Goal: Understand process/instructions

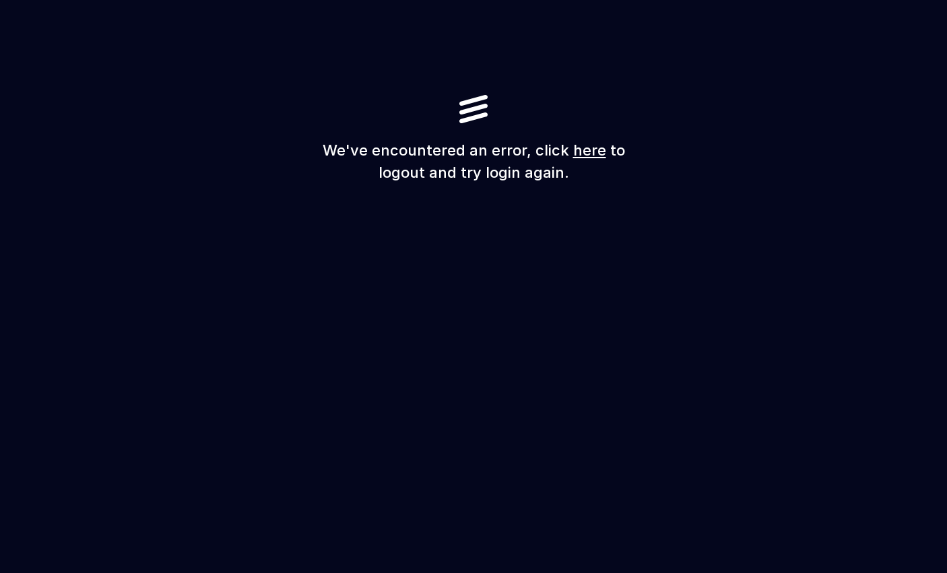
click at [582, 153] on link "here" at bounding box center [589, 150] width 33 height 18
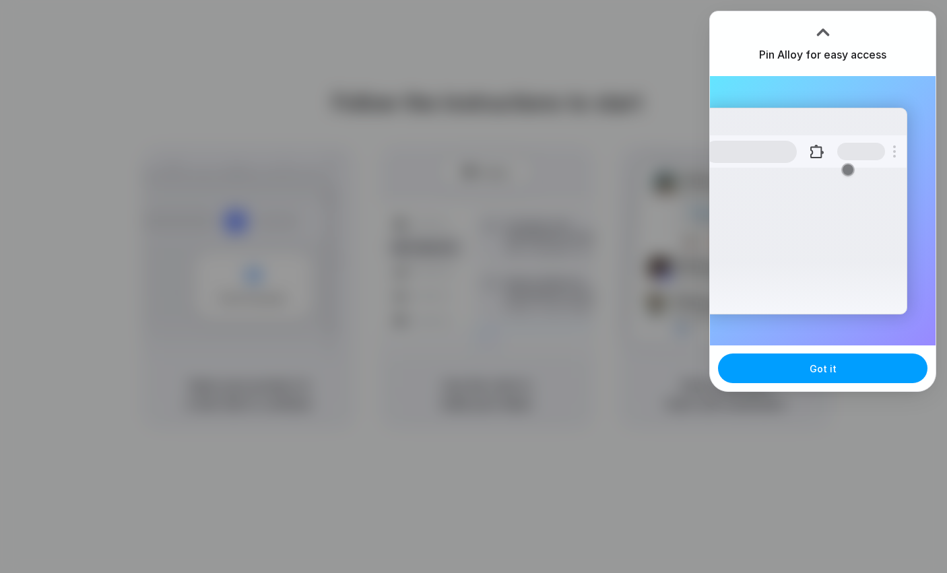
click at [792, 370] on button "Got it" at bounding box center [822, 368] width 209 height 30
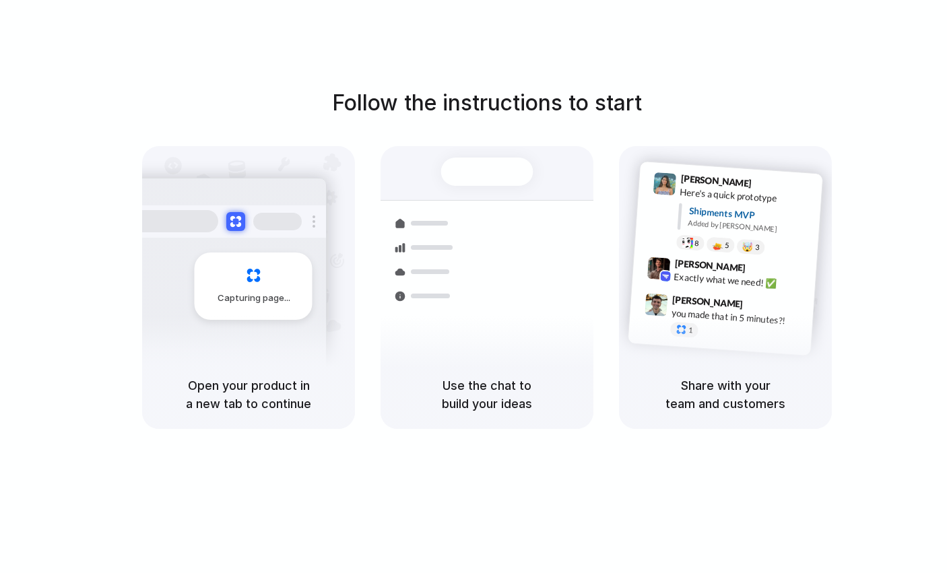
click at [536, 369] on div "Use the chat to build your ideas" at bounding box center [486, 394] width 213 height 69
